Goal: Task Accomplishment & Management: Complete application form

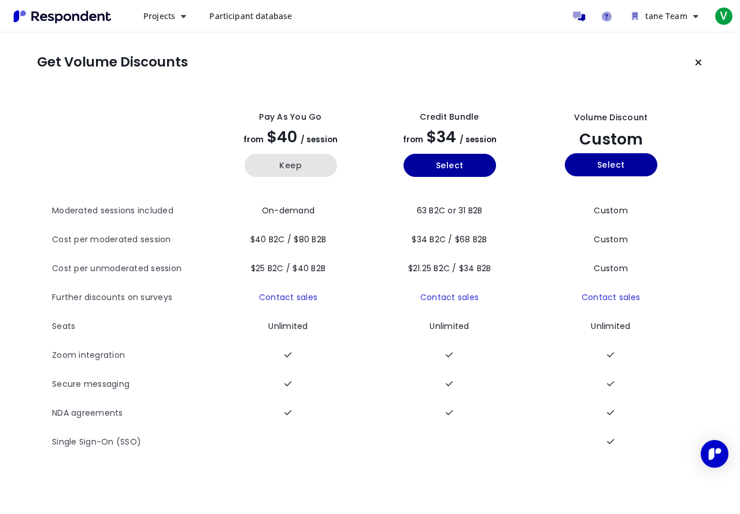
click at [302, 168] on button "Keep" at bounding box center [291, 165] width 92 height 23
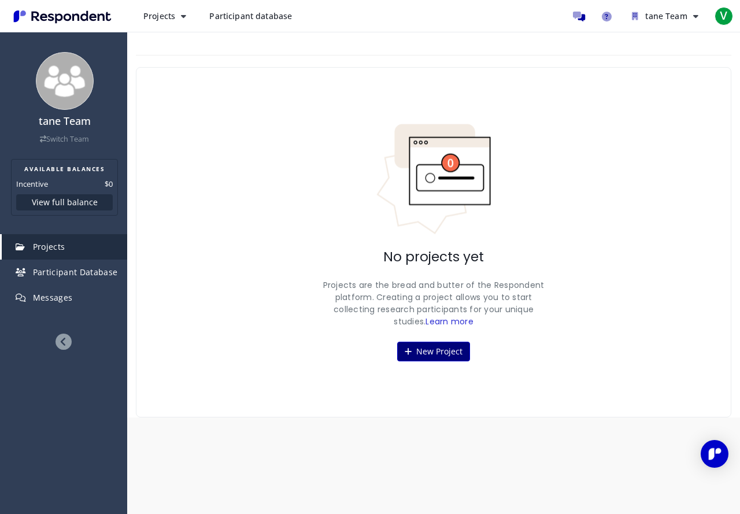
click at [438, 346] on button "New Project" at bounding box center [433, 352] width 73 height 20
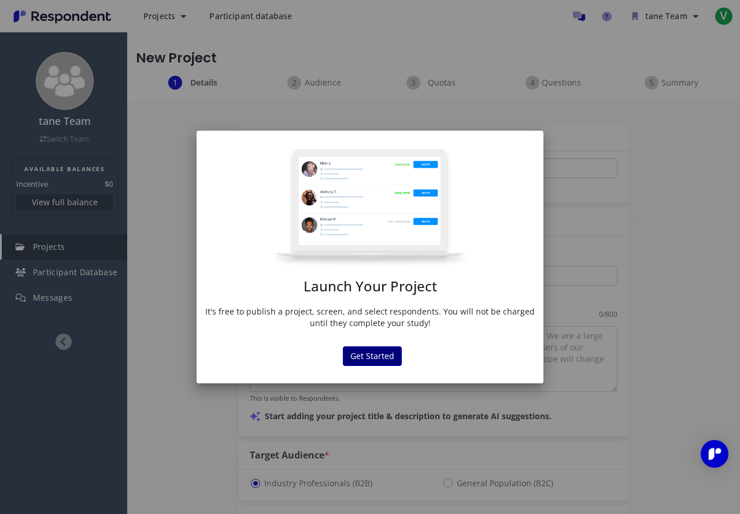
click at [375, 356] on button "Get Started" at bounding box center [372, 356] width 59 height 20
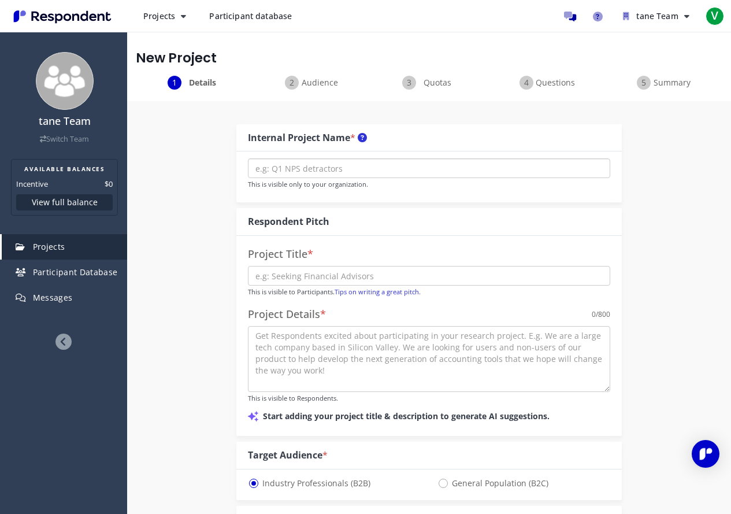
click at [383, 176] on input "text" at bounding box center [429, 168] width 362 height 20
type input "I need 10EUR"
click at [315, 271] on input "text" at bounding box center [429, 276] width 362 height 20
type input "10EUR need"
click at [486, 354] on textarea at bounding box center [429, 359] width 362 height 66
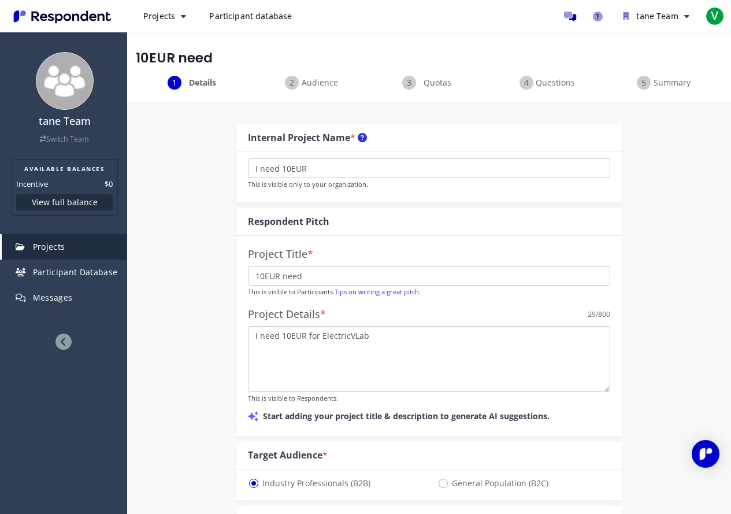
type textarea "i need 10EUR for ElectricVLab"
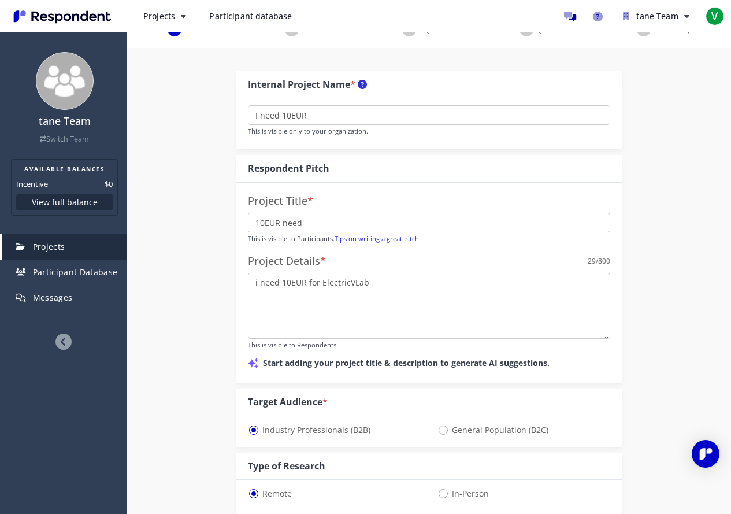
scroll to position [231, 0]
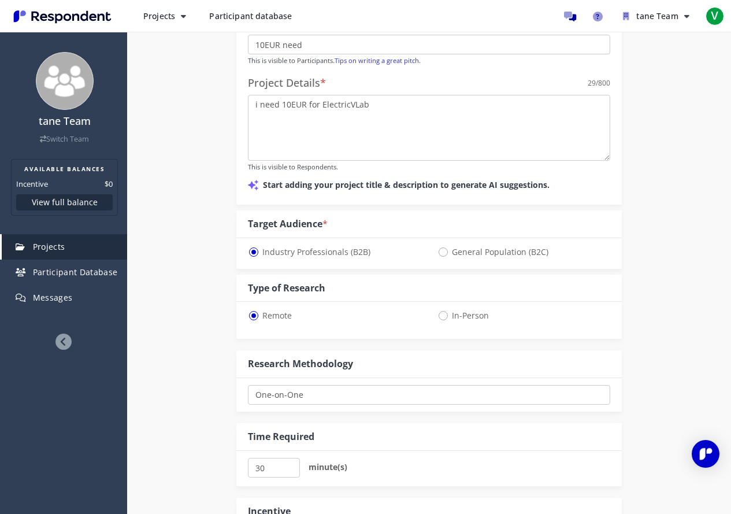
click at [486, 251] on span "General Population (B2C)" at bounding box center [493, 252] width 111 height 14
click at [445, 251] on input "General Population (B2C)" at bounding box center [442, 251] width 8 height 8
radio input "true"
select select "number:125"
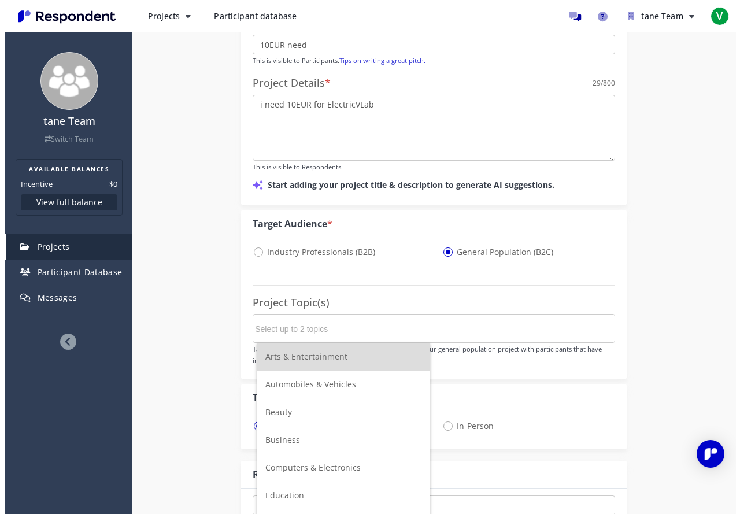
scroll to position [0, 0]
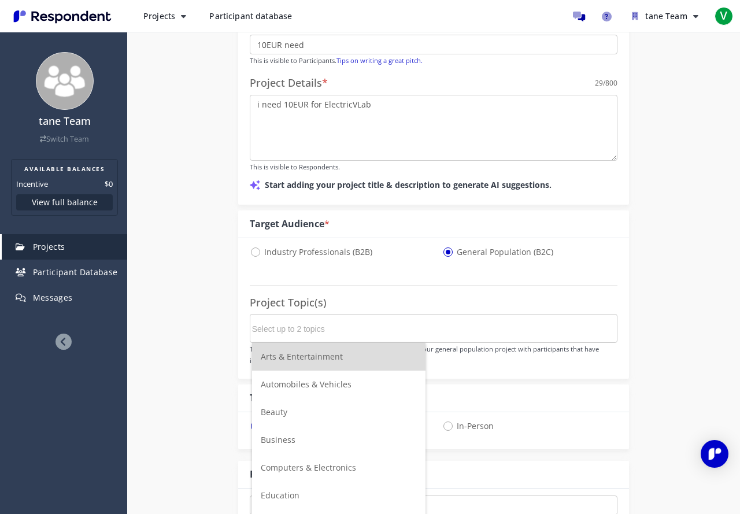
click at [341, 327] on input "Select up to 2 topics" at bounding box center [338, 329] width 173 height 20
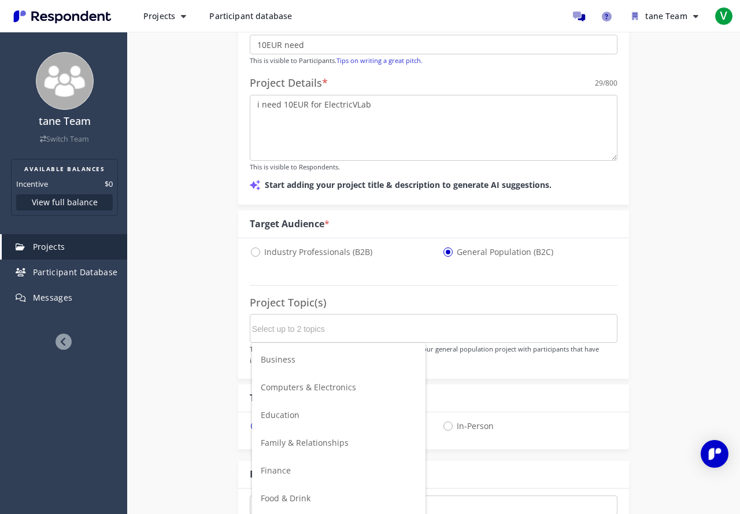
scroll to position [58, 0]
click at [287, 384] on span "Business" at bounding box center [278, 381] width 35 height 11
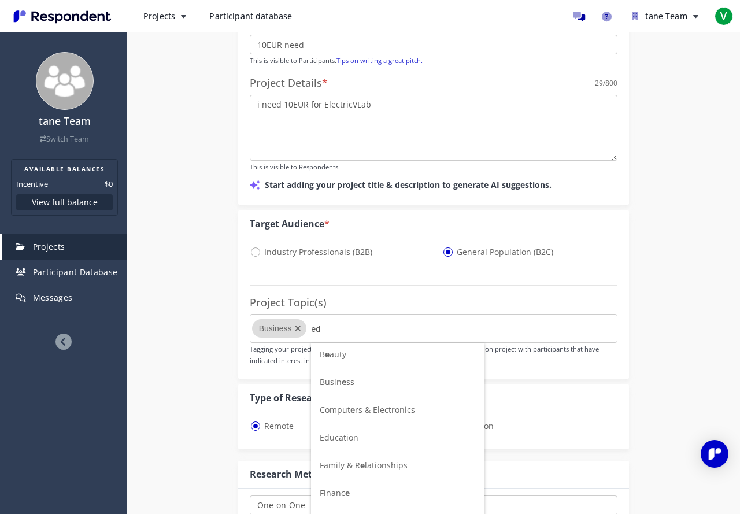
scroll to position [0, 0]
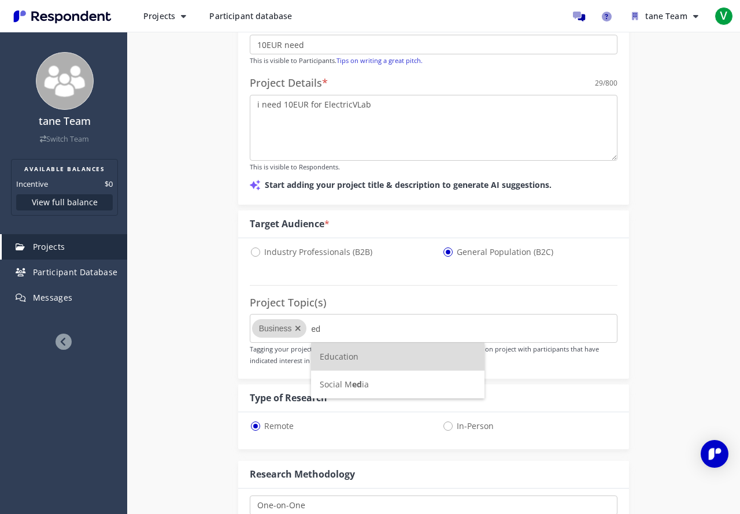
type input "ed"
click at [356, 360] on span "Education" at bounding box center [339, 356] width 39 height 11
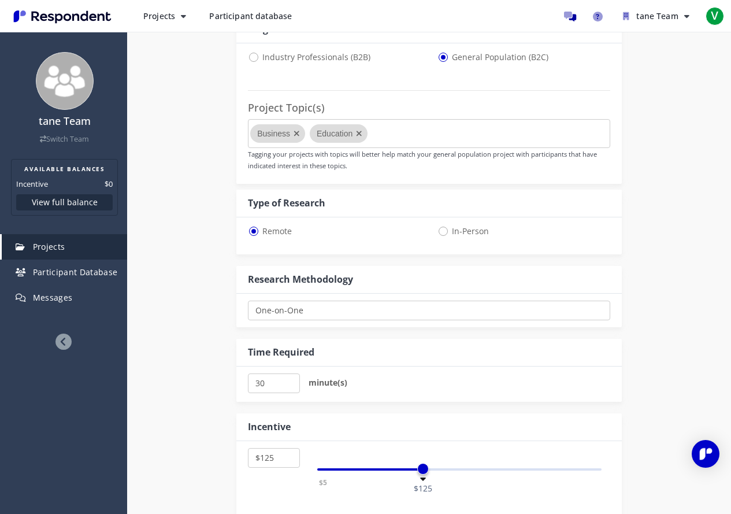
scroll to position [520, 0]
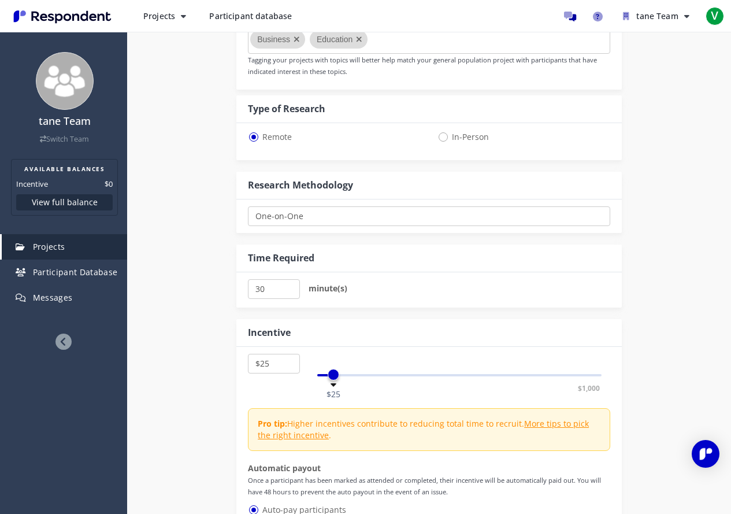
drag, startPoint x: 427, startPoint y: 378, endPoint x: 334, endPoint y: 331, distance: 104.2
click at [334, 331] on div "Incentive $5 $10 $15 $20 $25 $30 $35 $40 $45 $50 $55 $60 $65 $70 $75 $80 $85 $9…" at bounding box center [429, 431] width 386 height 224
drag, startPoint x: 286, startPoint y: 360, endPoint x: 271, endPoint y: 362, distance: 15.1
click at [271, 362] on select "$5 $10 $15 $20 $25 $30 $35 $40 $45 $50 $55 $60 $65 $70 $75 $80 $85 $90 $95 $100…" at bounding box center [273, 364] width 51 height 20
select select "number:15"
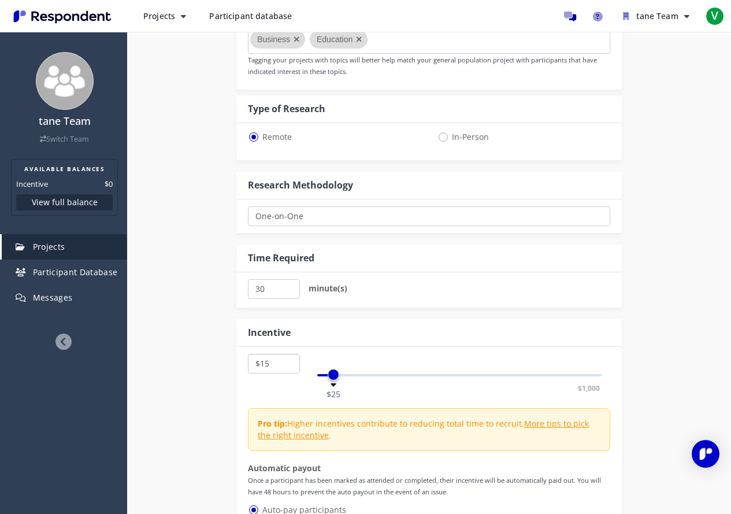
click at [248, 354] on select "$5 $10 $15 $20 $25 $30 $35 $40 $45 $50 $55 $60 $65 $70 $75 $80 $85 $90 $95 $100…" at bounding box center [273, 364] width 51 height 20
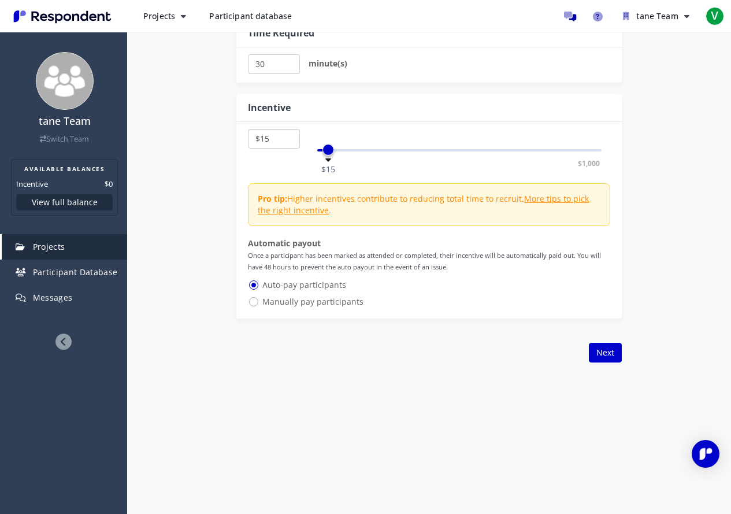
scroll to position [752, 0]
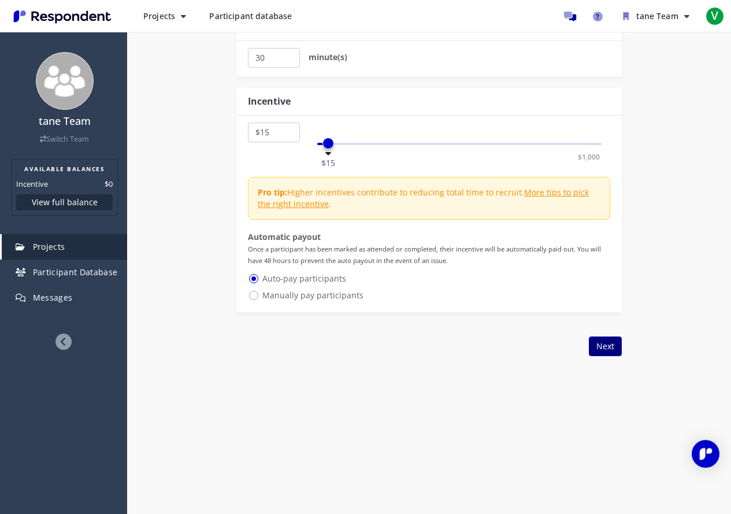
click at [594, 346] on button "Next" at bounding box center [605, 346] width 33 height 20
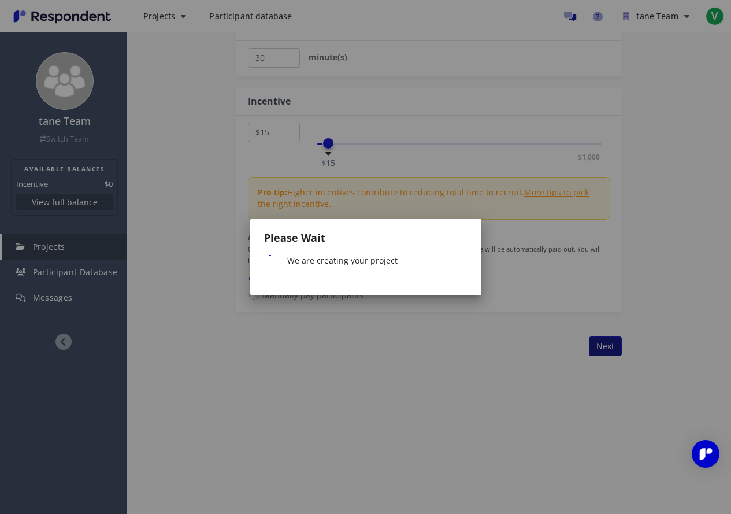
scroll to position [0, 0]
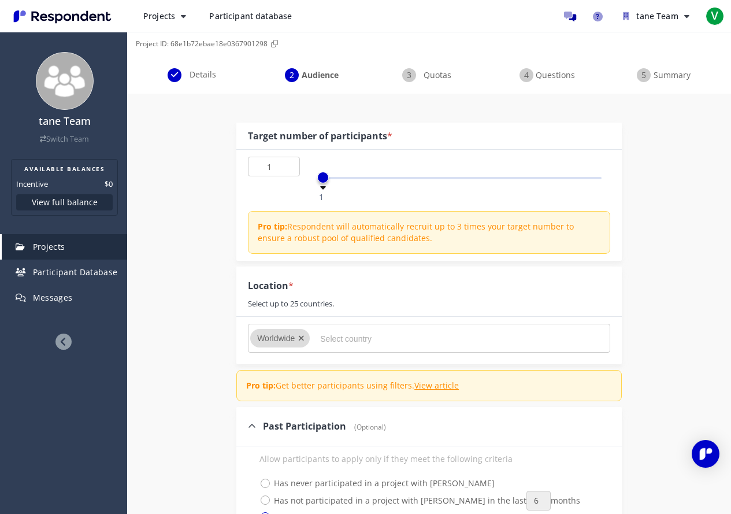
scroll to position [289, 0]
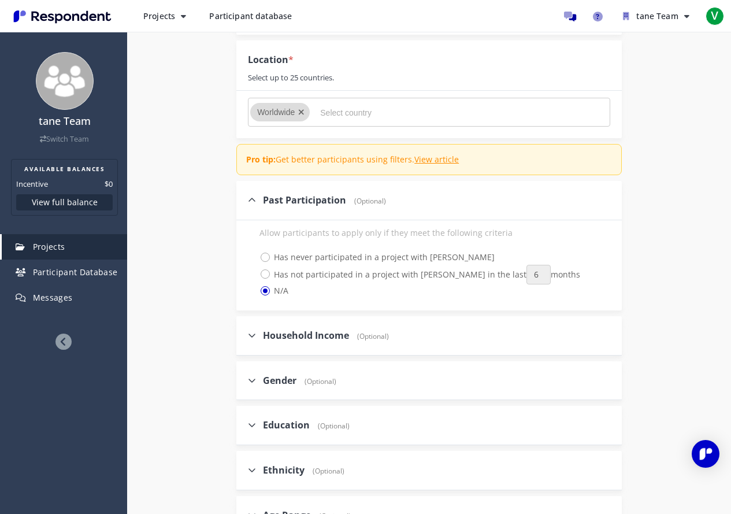
click at [373, 117] on input "Select country" at bounding box center [406, 113] width 173 height 20
click at [138, 182] on div "Internal Project Name * I need 10EUR This is visible only to your organization.…" at bounding box center [429, 233] width 604 height 730
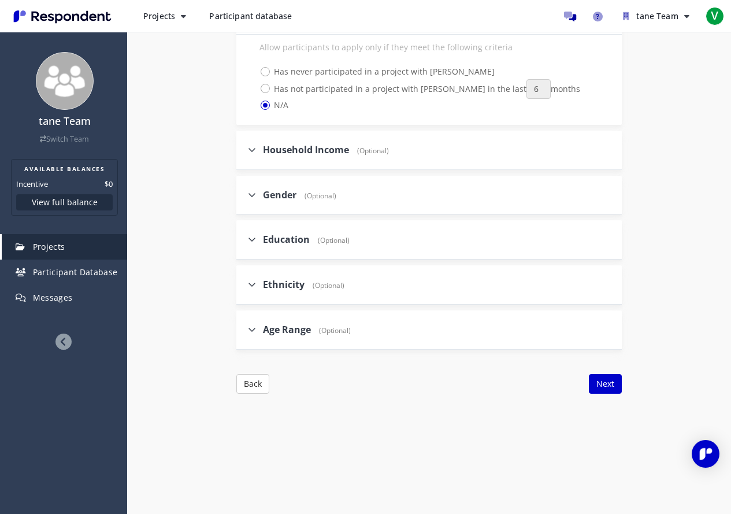
scroll to position [520, 0]
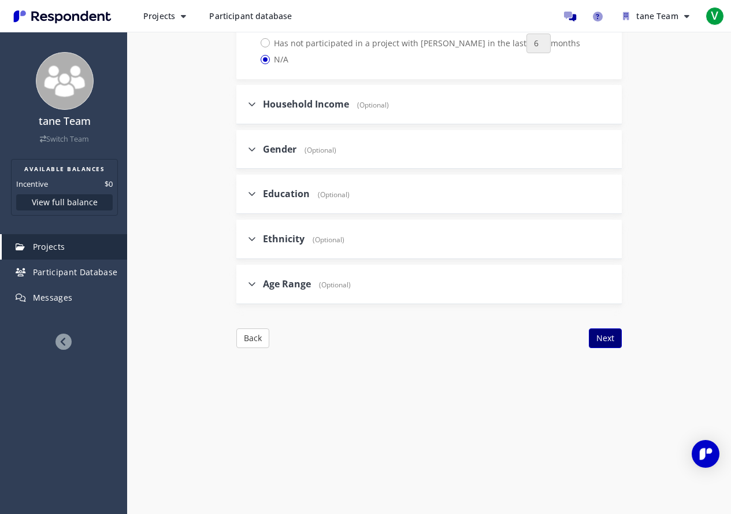
click at [597, 334] on button "Next" at bounding box center [605, 338] width 33 height 20
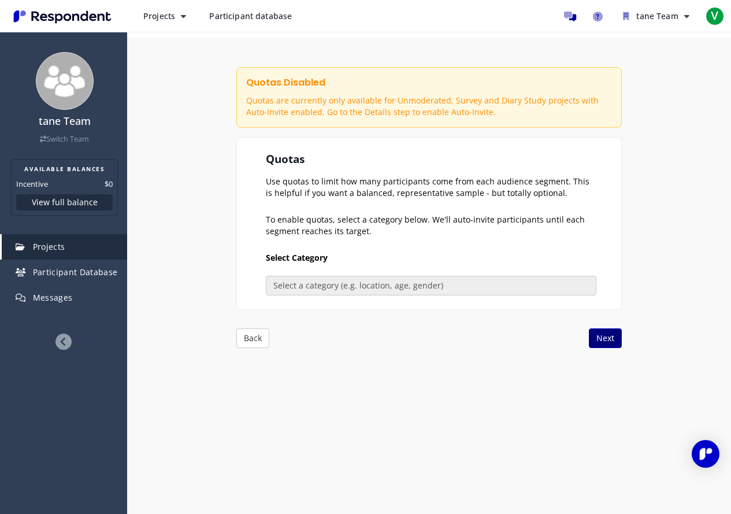
click at [612, 340] on button "Next" at bounding box center [605, 338] width 33 height 20
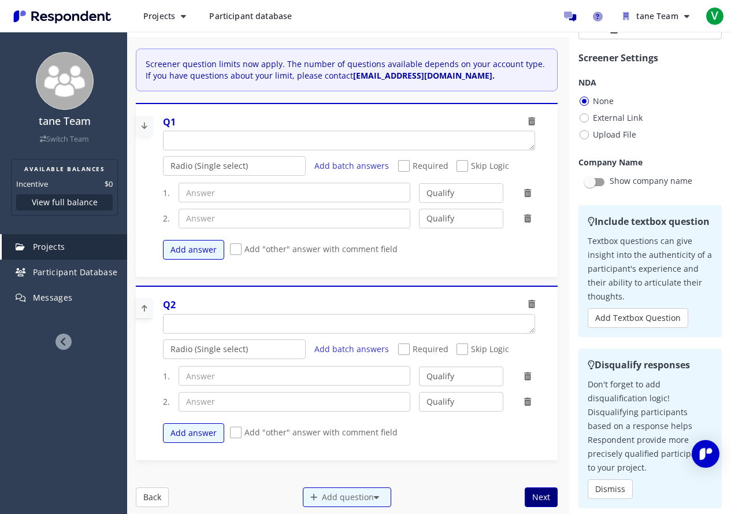
click at [544, 502] on button "Next" at bounding box center [541, 497] width 33 height 20
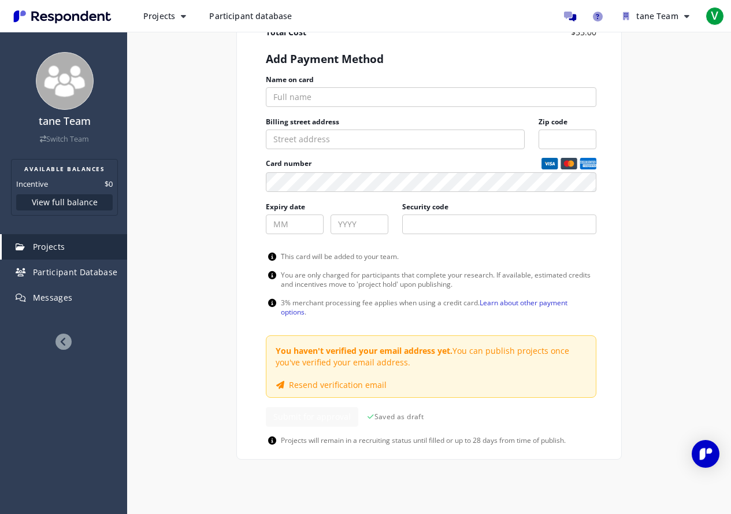
scroll to position [415, 0]
